Goal: Task Accomplishment & Management: Complete application form

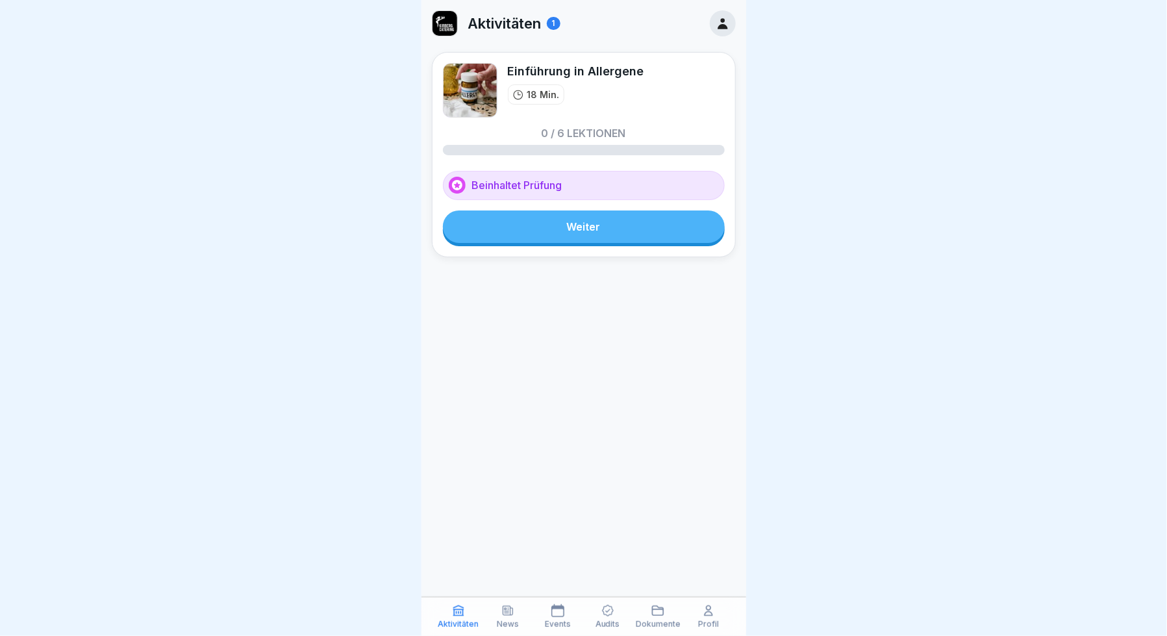
click at [598, 604] on div "Audits" at bounding box center [608, 616] width 44 height 25
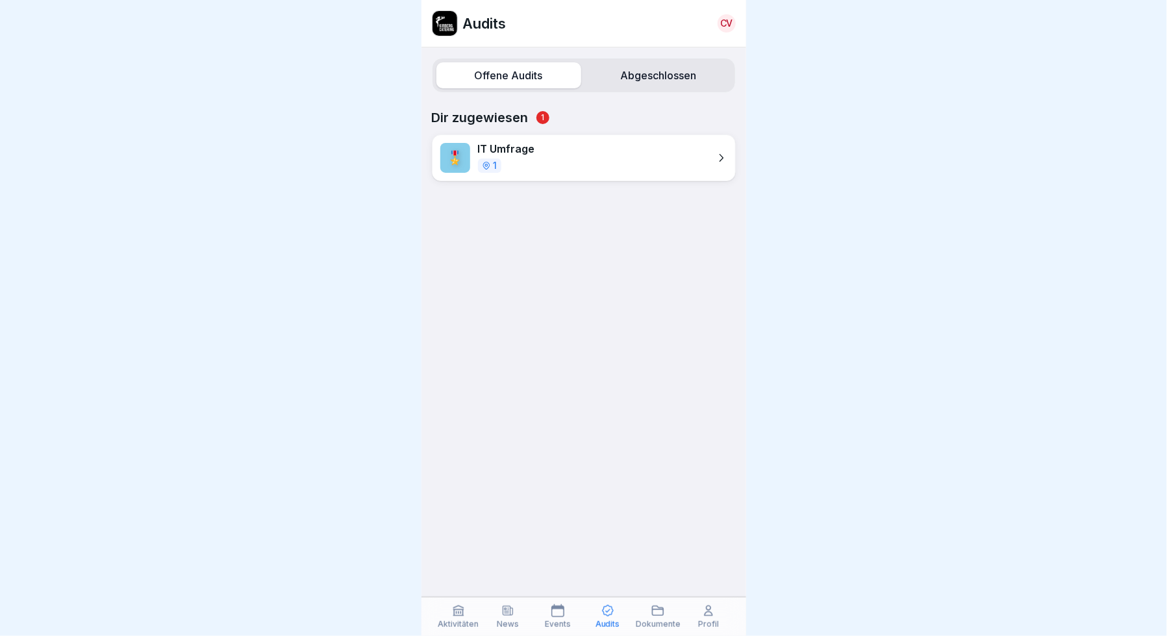
click at [687, 154] on div "🎖️ IT Umfrage 1" at bounding box center [584, 157] width 304 height 47
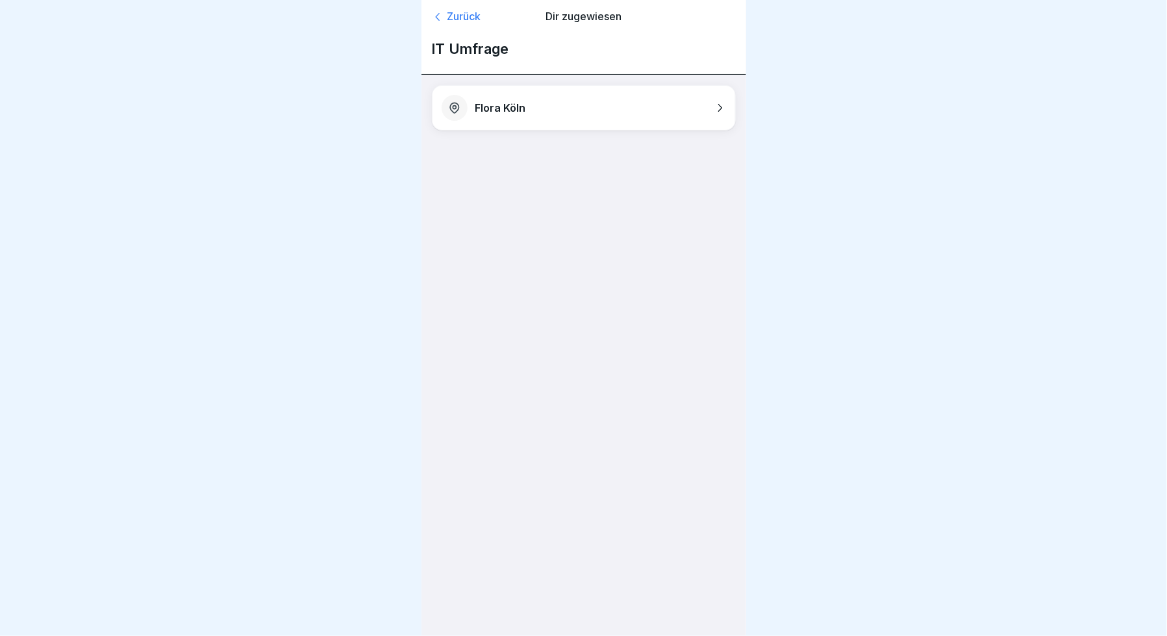
click at [718, 109] on icon at bounding box center [719, 107] width 13 height 13
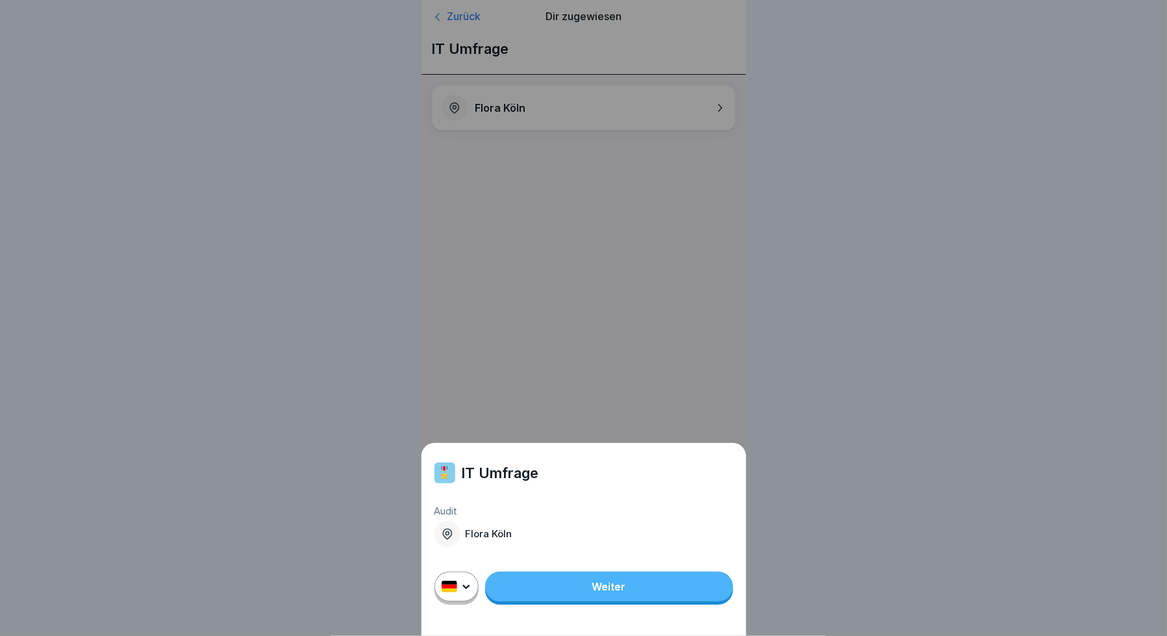
click at [569, 581] on link "Weiter" at bounding box center [609, 587] width 248 height 30
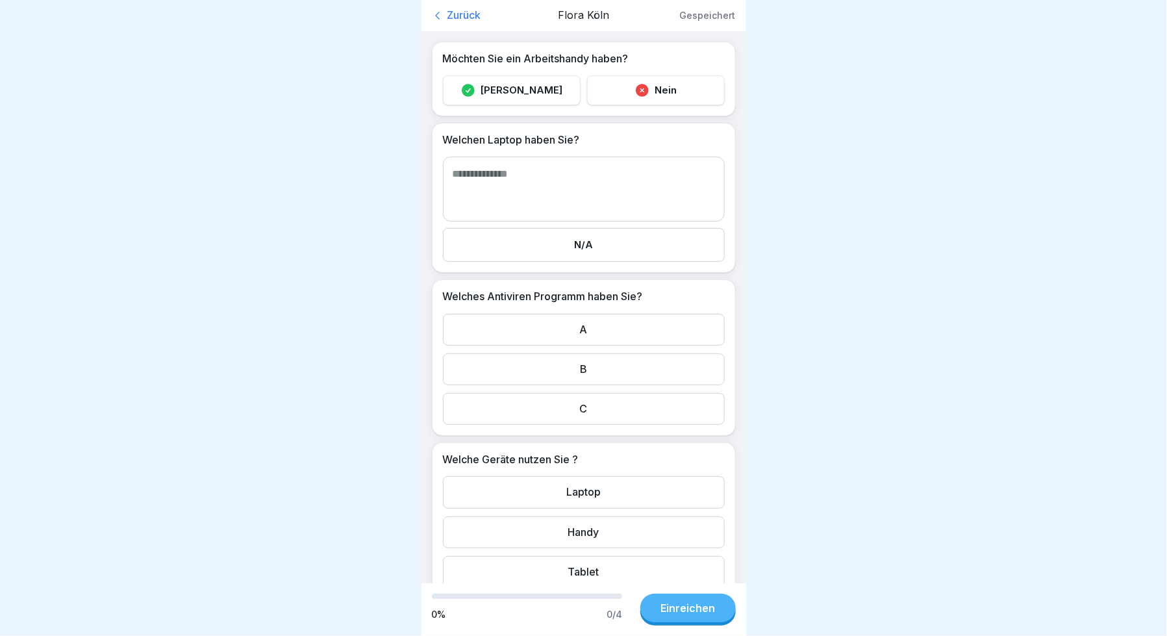
click at [517, 170] on textarea at bounding box center [584, 189] width 282 height 65
